Goal: Task Accomplishment & Management: Use online tool/utility

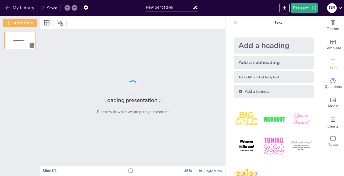
type input "New Sendsteps"
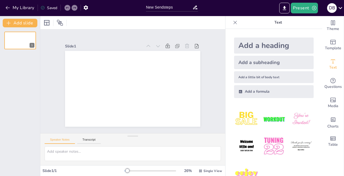
click at [188, 24] on div at bounding box center [132, 22] width 185 height 13
click at [258, 63] on div "Add a subheading" at bounding box center [273, 62] width 79 height 13
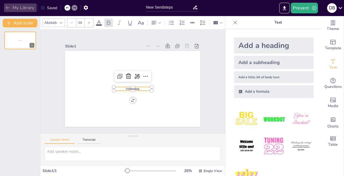
click at [6, 8] on icon "button" at bounding box center [8, 7] width 4 height 3
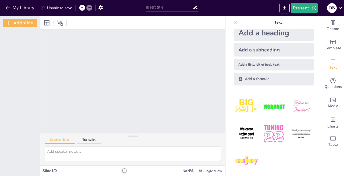
scroll to position [16, 0]
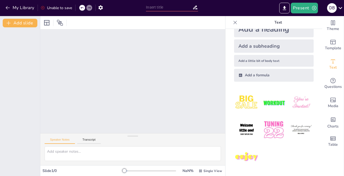
click at [272, 46] on div "Add a subheading" at bounding box center [273, 45] width 79 height 13
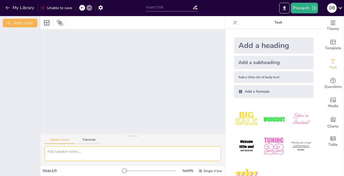
click at [86, 153] on textarea at bounding box center [133, 154] width 176 height 15
click at [285, 10] on icon "Export to PowerPoint" at bounding box center [284, 8] width 6 height 6
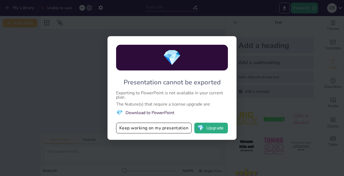
click at [163, 114] on li "💎 Download to PowerPoint" at bounding box center [172, 112] width 112 height 7
click at [119, 112] on span "💎" at bounding box center [119, 112] width 7 height 7
click at [203, 127] on span "💎" at bounding box center [200, 128] width 7 height 5
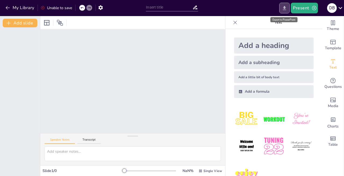
click at [285, 9] on icon "Export to PowerPoint" at bounding box center [284, 8] width 6 height 6
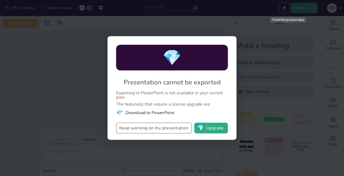
click at [182, 130] on button "Keep working on my presentation" at bounding box center [153, 128] width 75 height 11
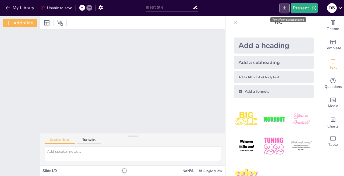
click at [287, 10] on icon "Export to PowerPoint" at bounding box center [284, 8] width 6 height 6
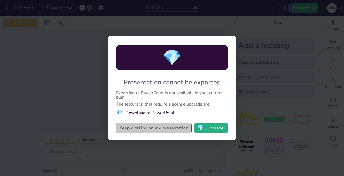
click at [160, 127] on button "Keep working on my presentation" at bounding box center [153, 128] width 75 height 11
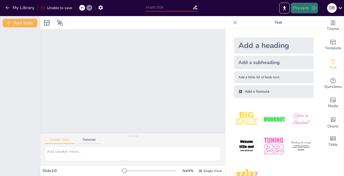
click at [305, 11] on button "Present" at bounding box center [304, 8] width 27 height 11
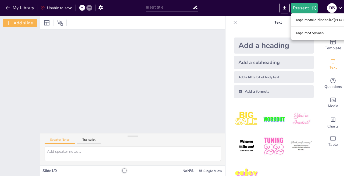
click at [311, 20] on font "Taqdimotni oldindan ko'[PERSON_NAME]" at bounding box center [328, 20] width 66 height 4
